Goal: Download file/media

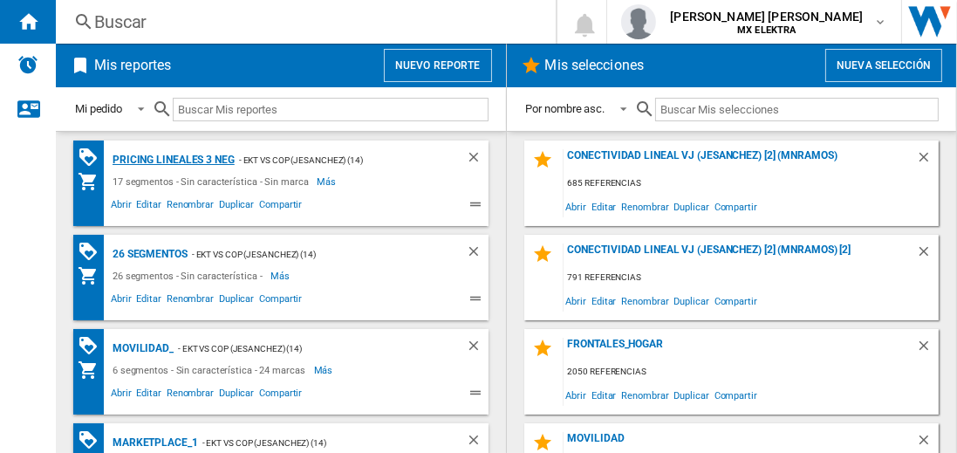
click at [173, 159] on div "Pricing lineales 3 neg" at bounding box center [171, 160] width 127 height 22
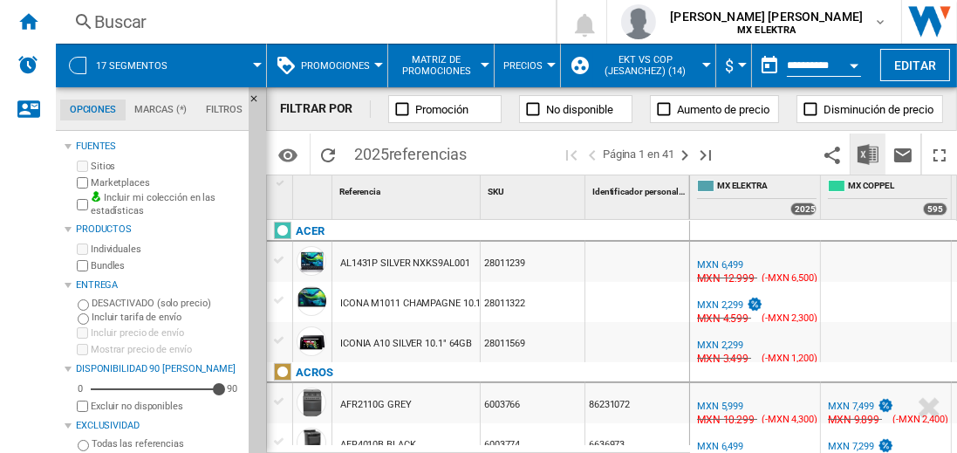
click at [869, 154] on img "Descargar en Excel" at bounding box center [868, 154] width 21 height 21
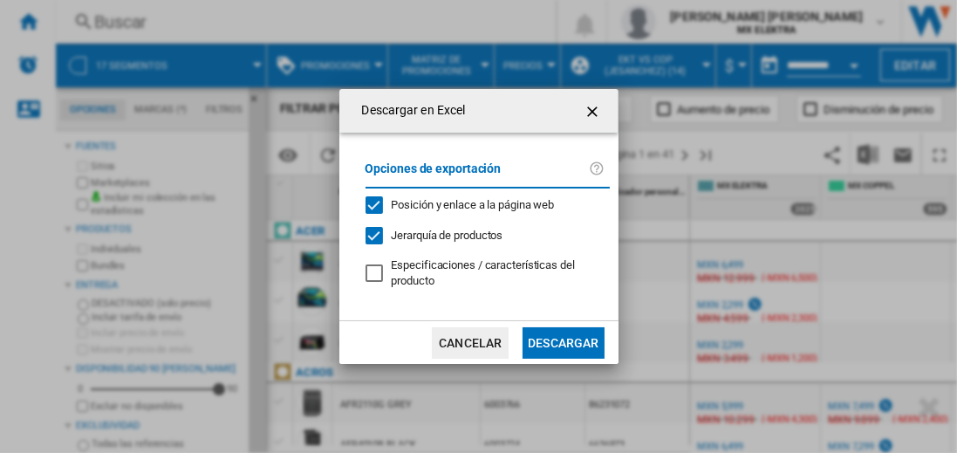
click at [563, 340] on button "Descargar" at bounding box center [563, 342] width 81 height 31
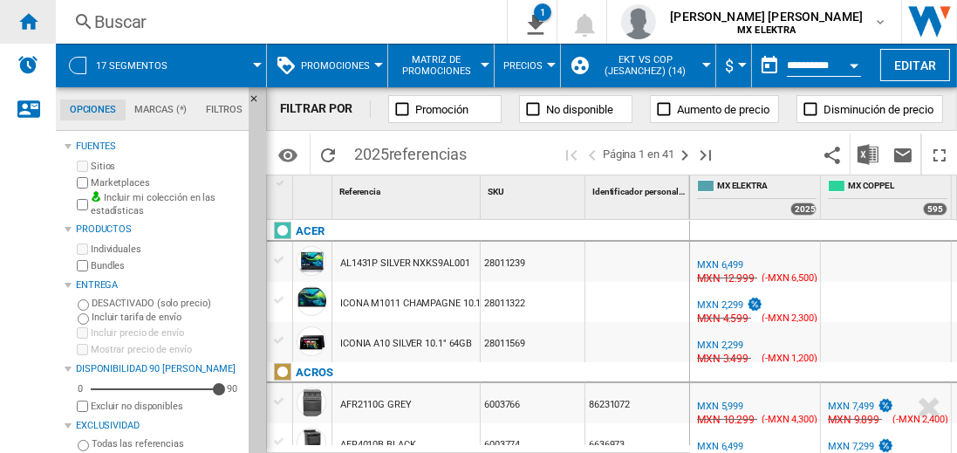
click at [28, 21] on ng-md-icon "Inicio" at bounding box center [27, 20] width 21 height 21
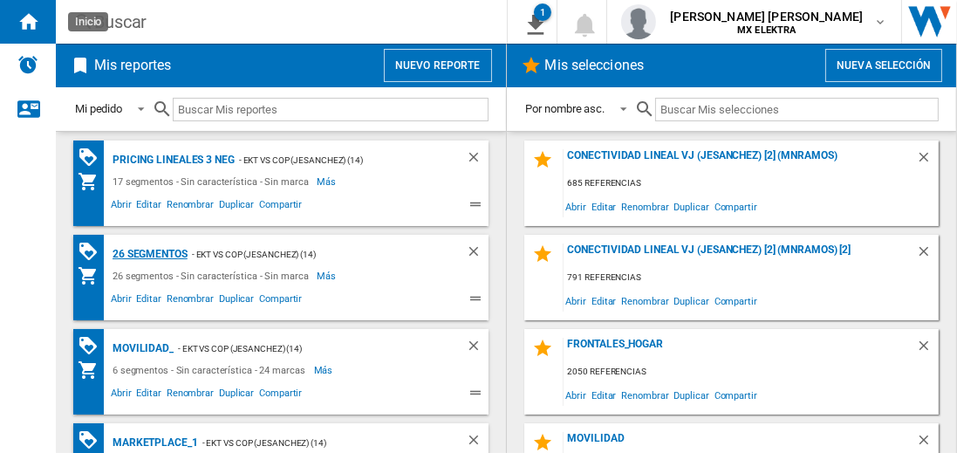
click at [151, 252] on div "26 segmentos" at bounding box center [147, 254] width 79 height 22
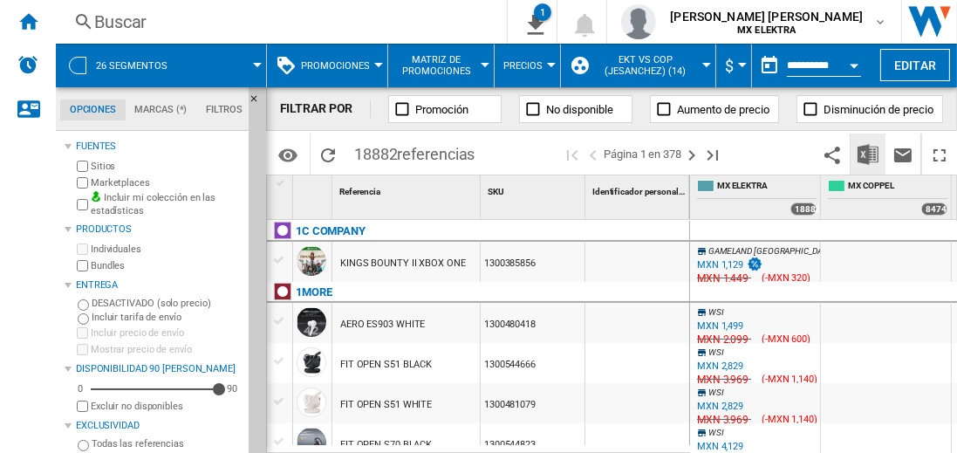
click at [869, 154] on img "Descargar en Excel" at bounding box center [868, 154] width 21 height 21
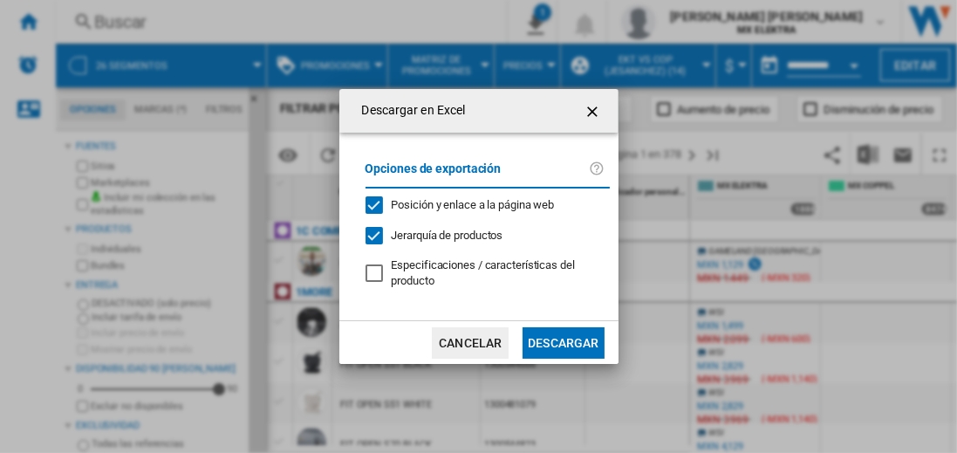
click at [563, 340] on button "Descargar" at bounding box center [563, 342] width 81 height 31
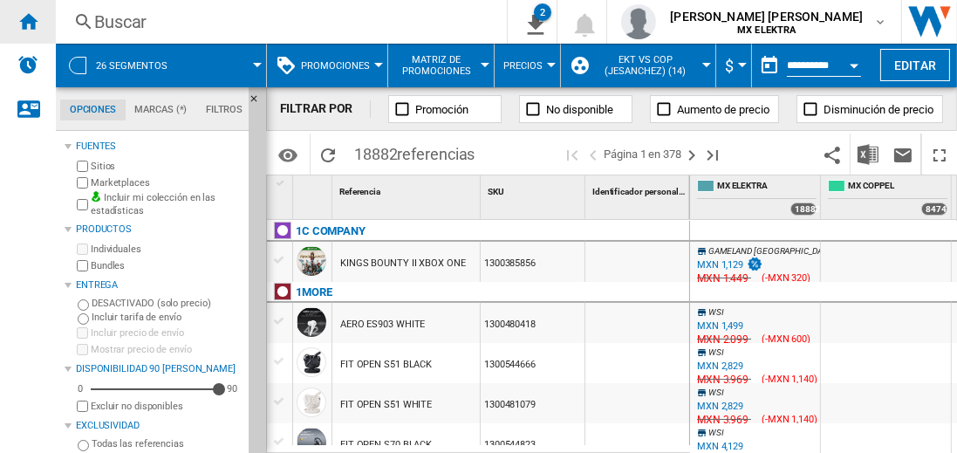
click at [28, 21] on ng-md-icon "Inicio" at bounding box center [27, 20] width 21 height 21
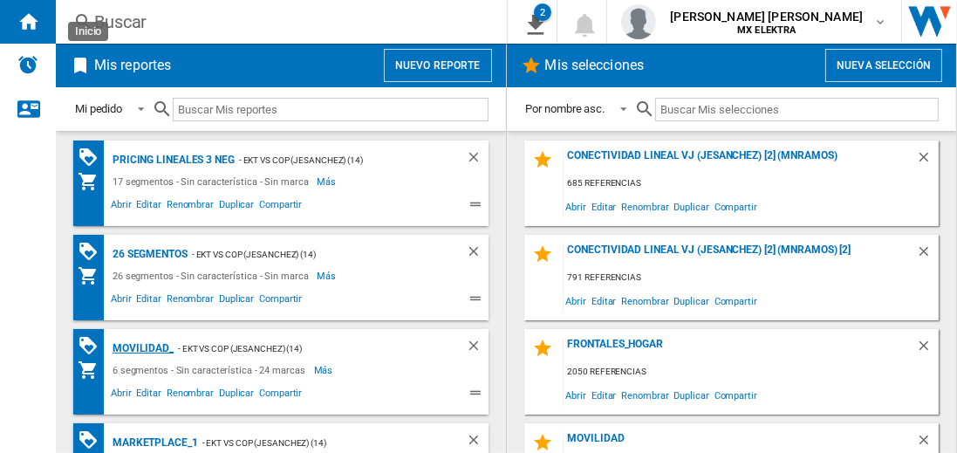
click at [140, 346] on div "MOVILIDAD_" at bounding box center [140, 349] width 65 height 22
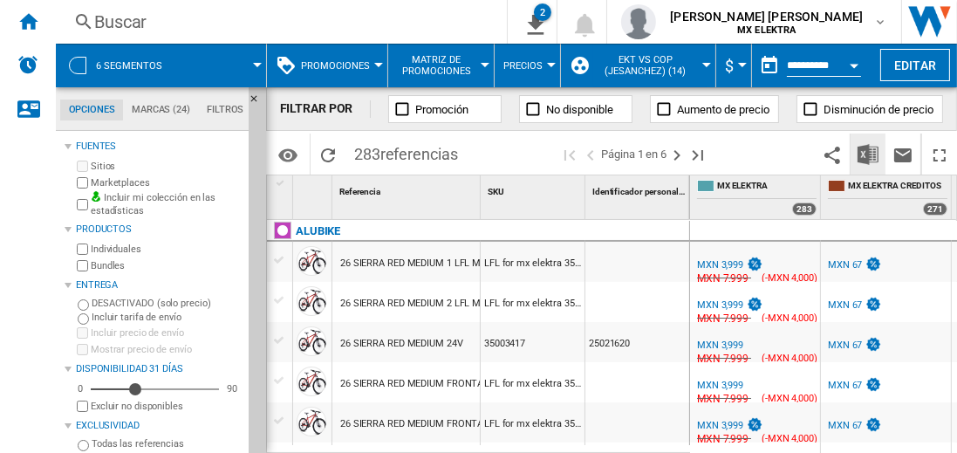
click at [869, 154] on img "Descargar en Excel" at bounding box center [868, 154] width 21 height 21
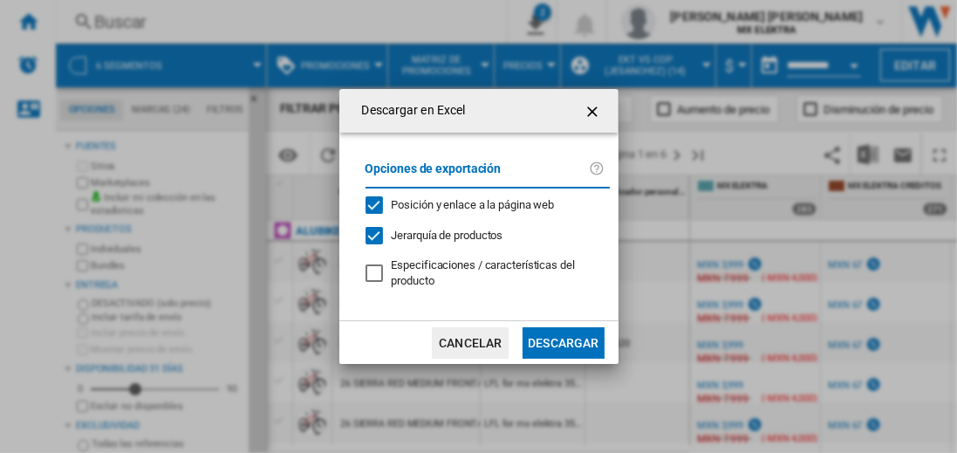
click at [563, 340] on button "Descargar" at bounding box center [563, 342] width 81 height 31
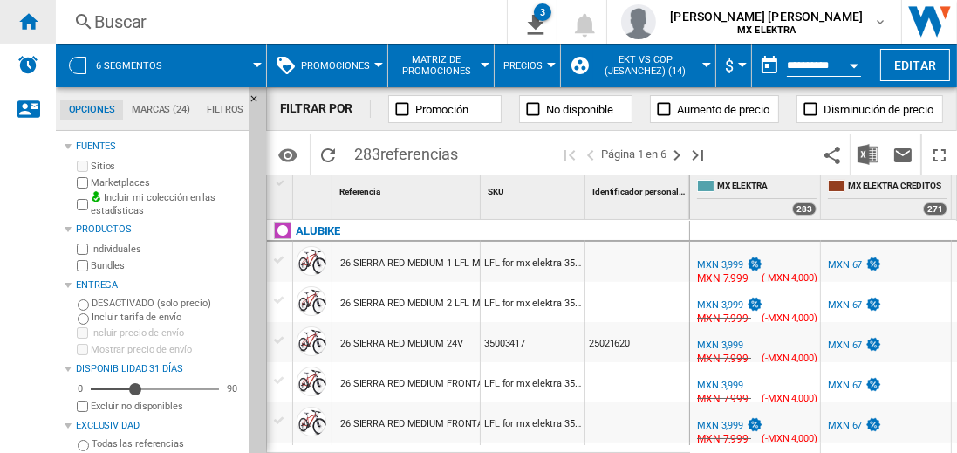
click at [28, 21] on ng-md-icon "Inicio" at bounding box center [27, 20] width 21 height 21
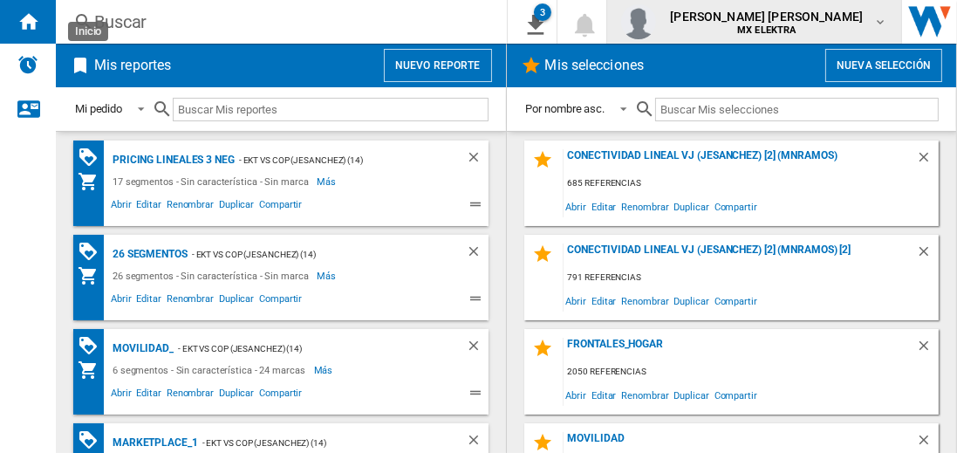
click at [783, 22] on span "[PERSON_NAME] [PERSON_NAME]" at bounding box center [766, 16] width 193 height 17
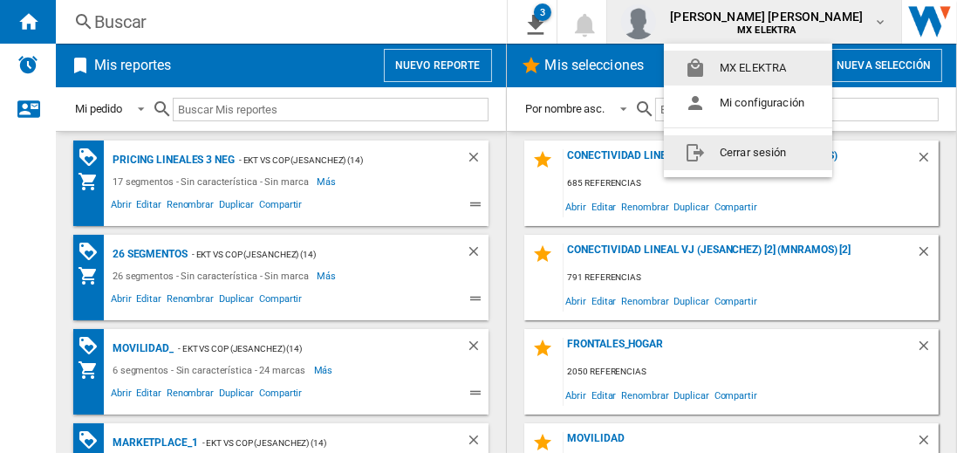
click at [748, 152] on button "Cerrar sesión" at bounding box center [748, 152] width 168 height 35
